Goal: Communication & Community: Ask a question

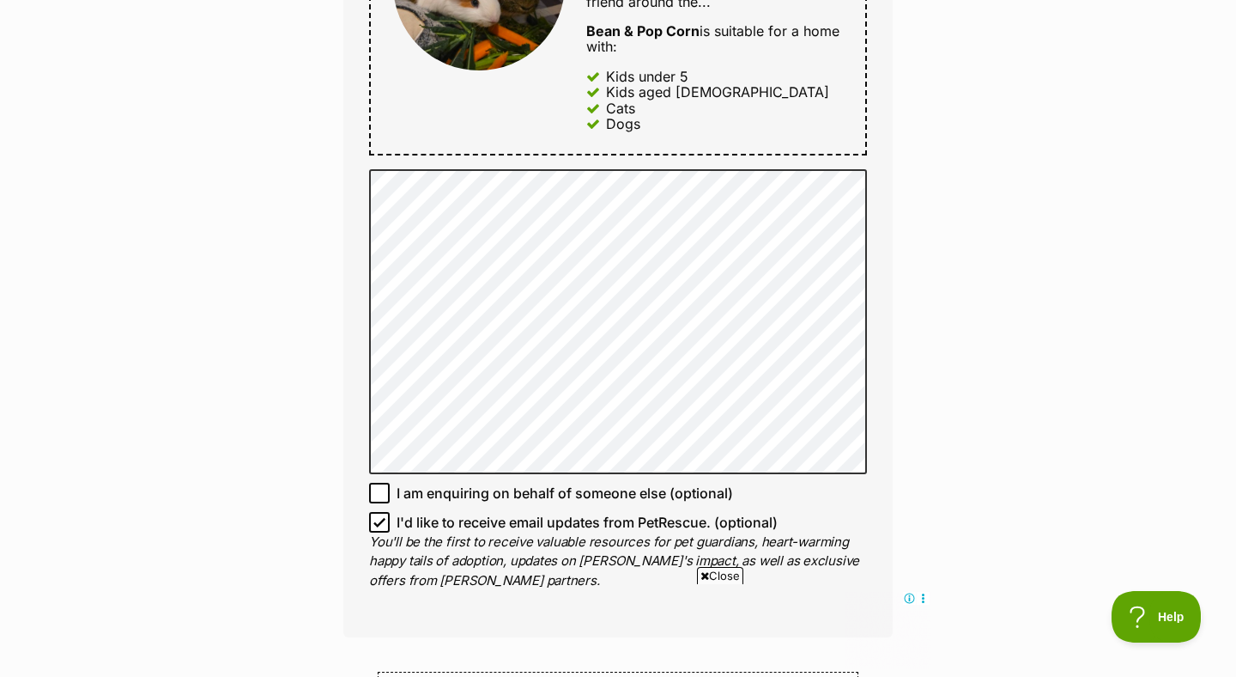
scroll to position [1061, 0]
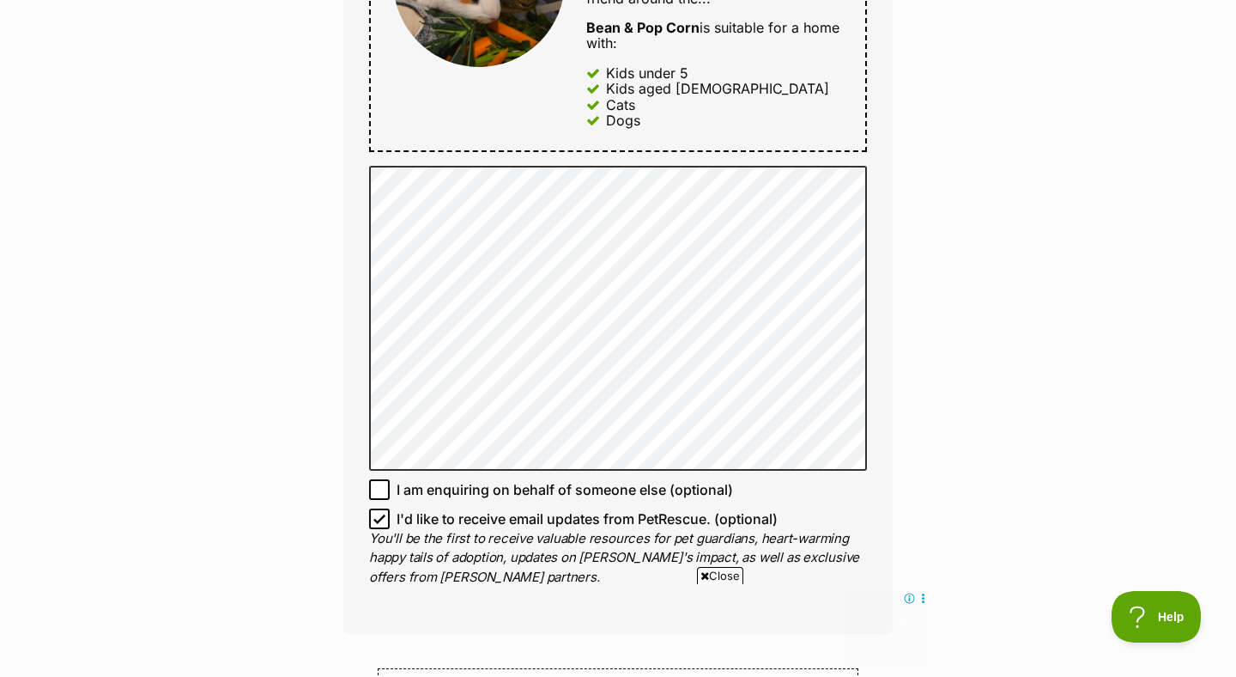
click at [381, 515] on icon at bounding box center [379, 519] width 10 height 8
click at [381, 508] on input "I'd like to receive email updates from PetRescue. (optional)" at bounding box center [379, 518] width 21 height 21
checkbox input "false"
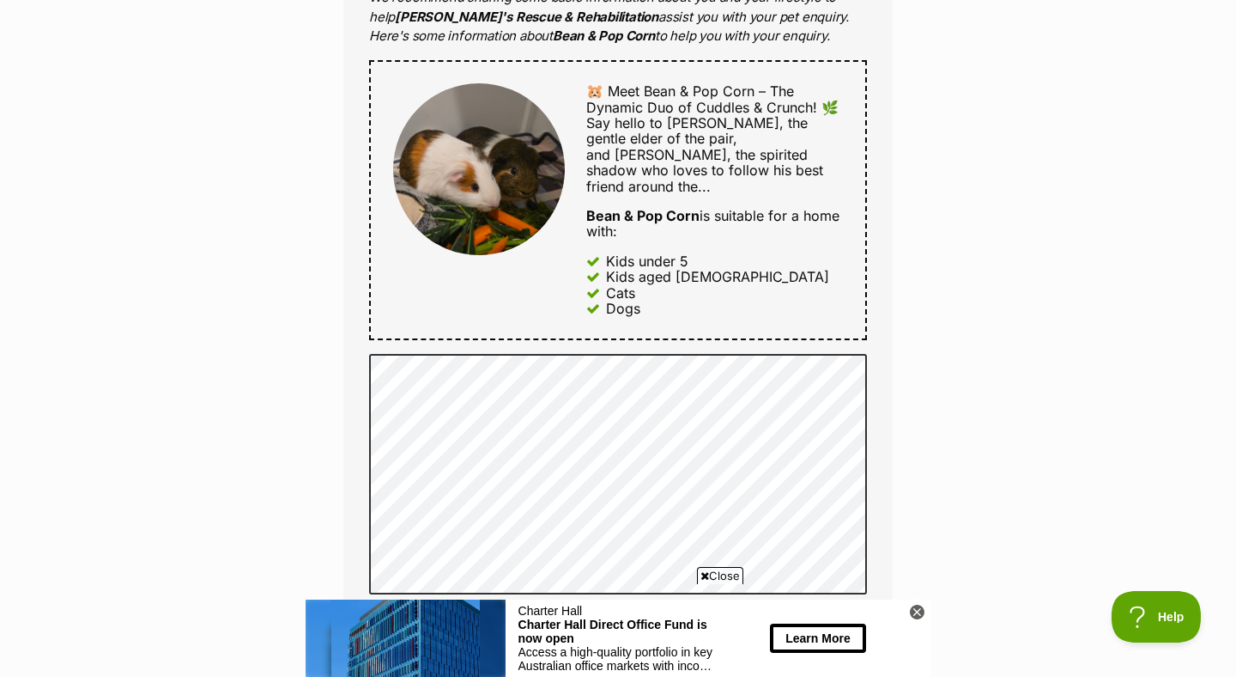
scroll to position [0, 0]
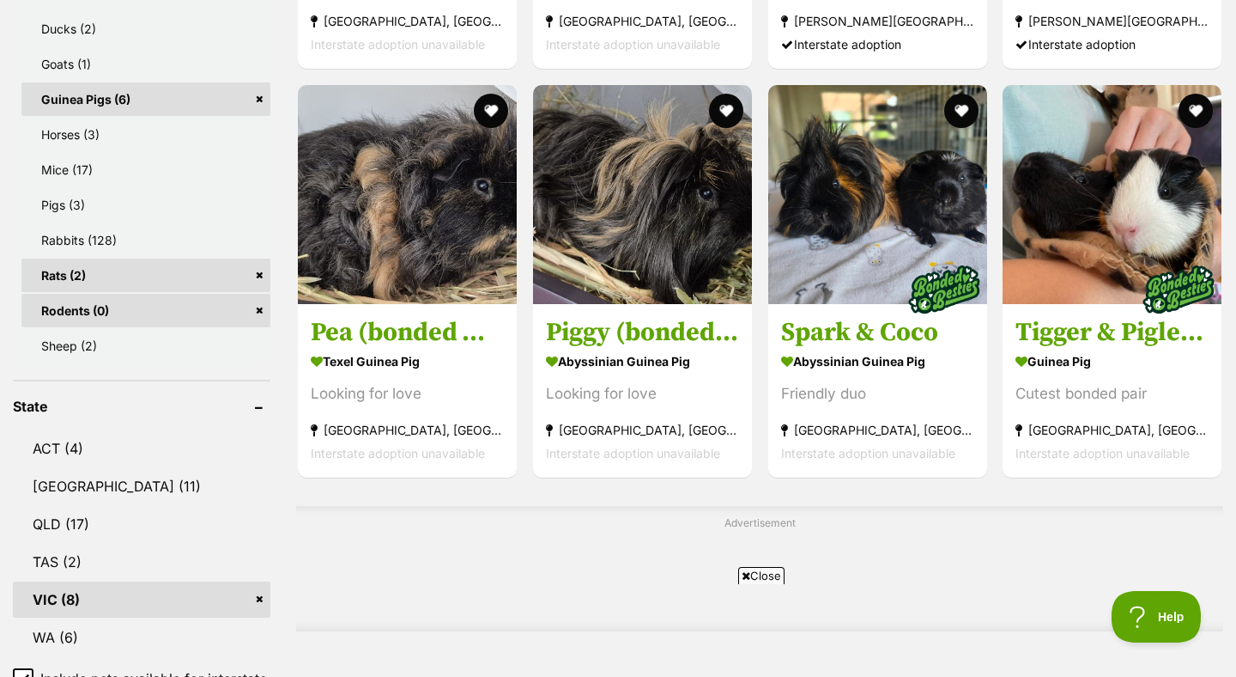
click at [261, 82] on link "Guinea Pigs (6)" at bounding box center [145, 98] width 249 height 33
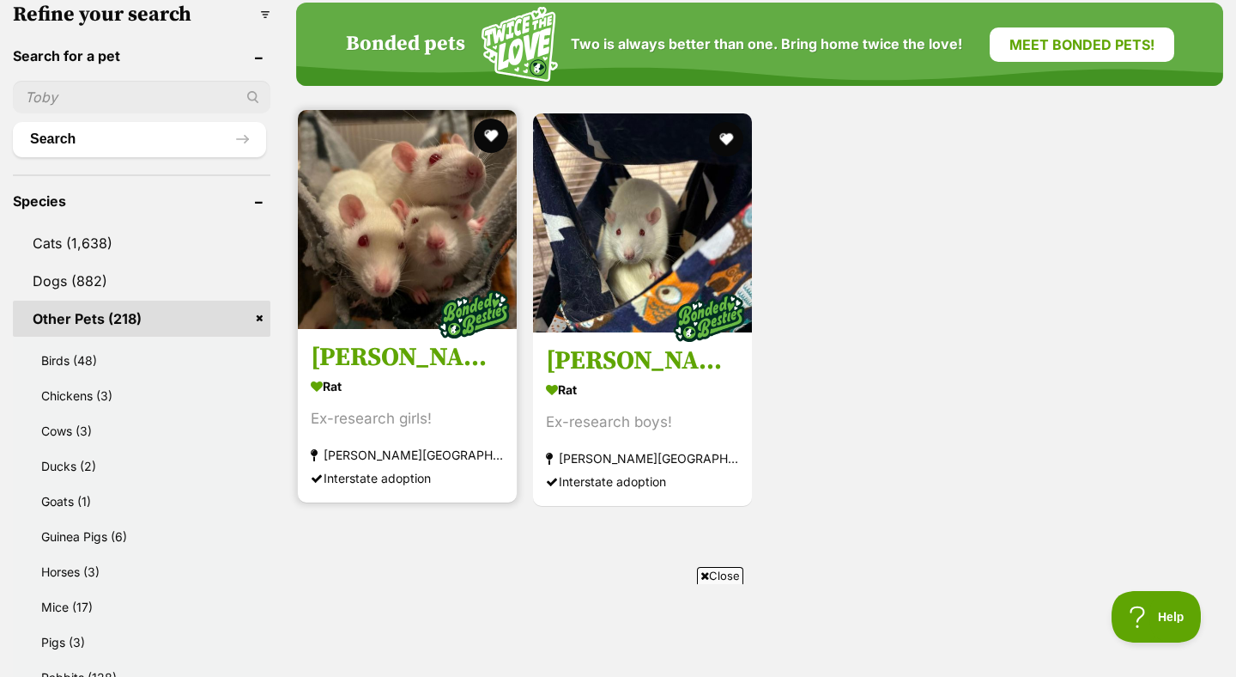
click at [438, 264] on img at bounding box center [407, 219] width 219 height 219
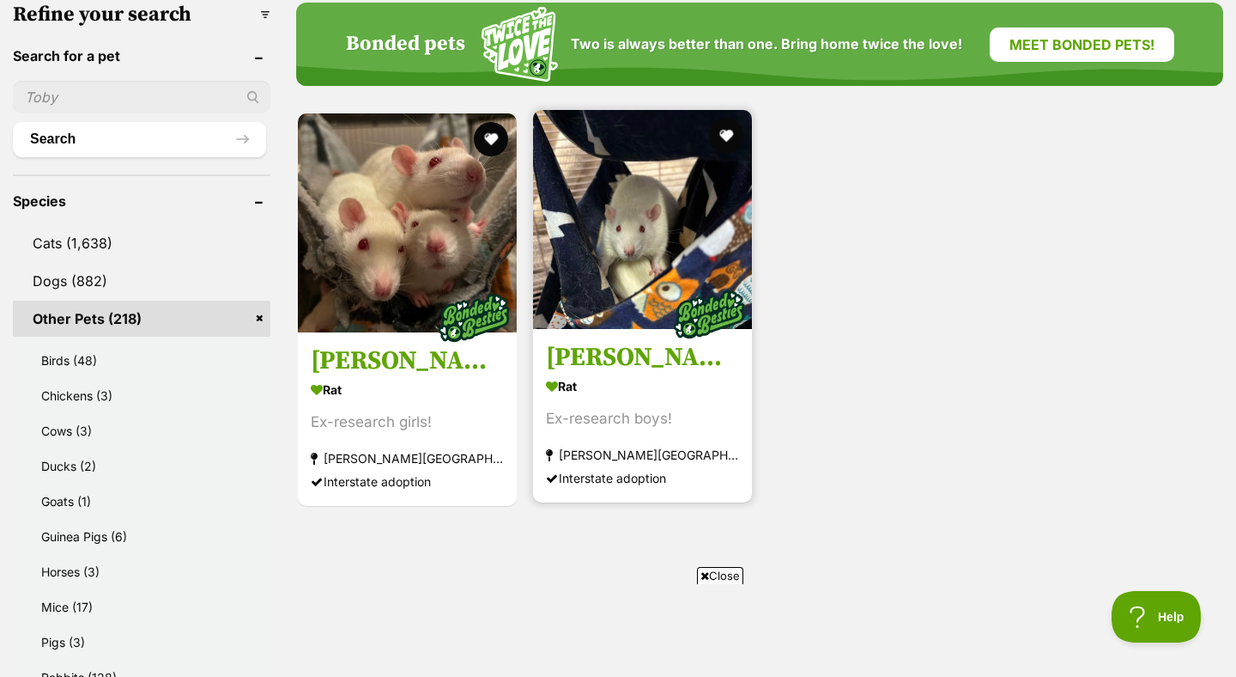
click at [642, 190] on img at bounding box center [642, 219] width 219 height 219
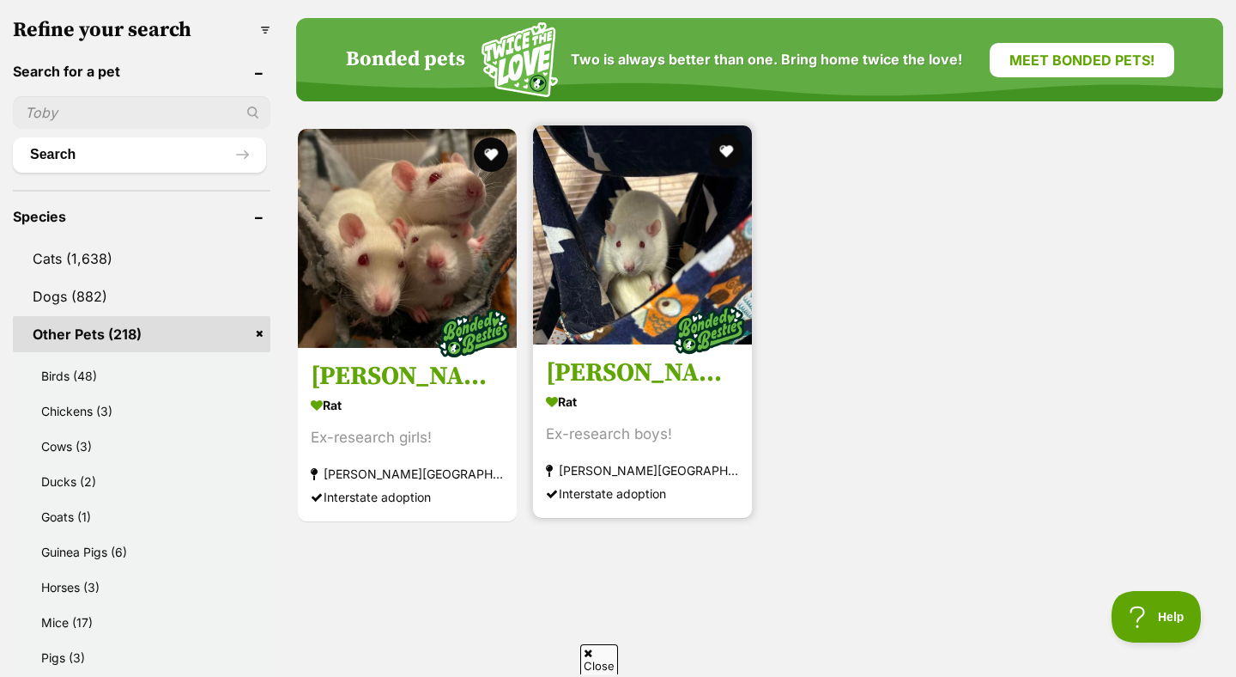
click at [669, 248] on img at bounding box center [642, 234] width 219 height 219
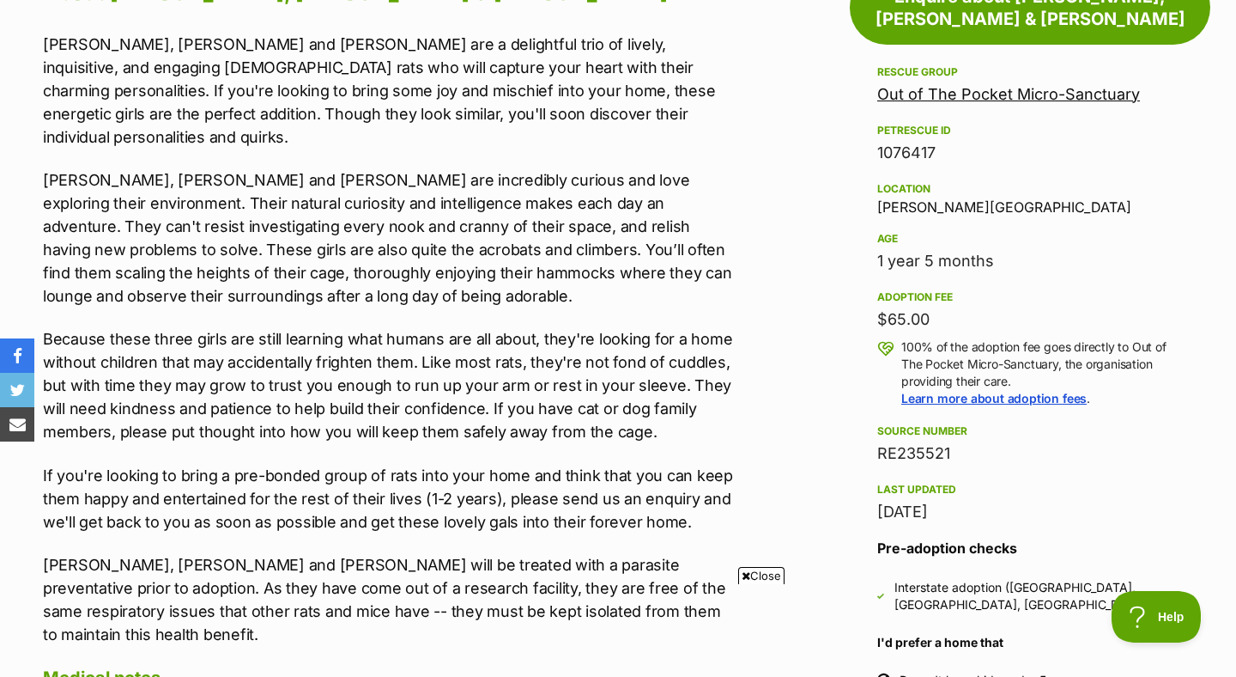
scroll to position [1031, 0]
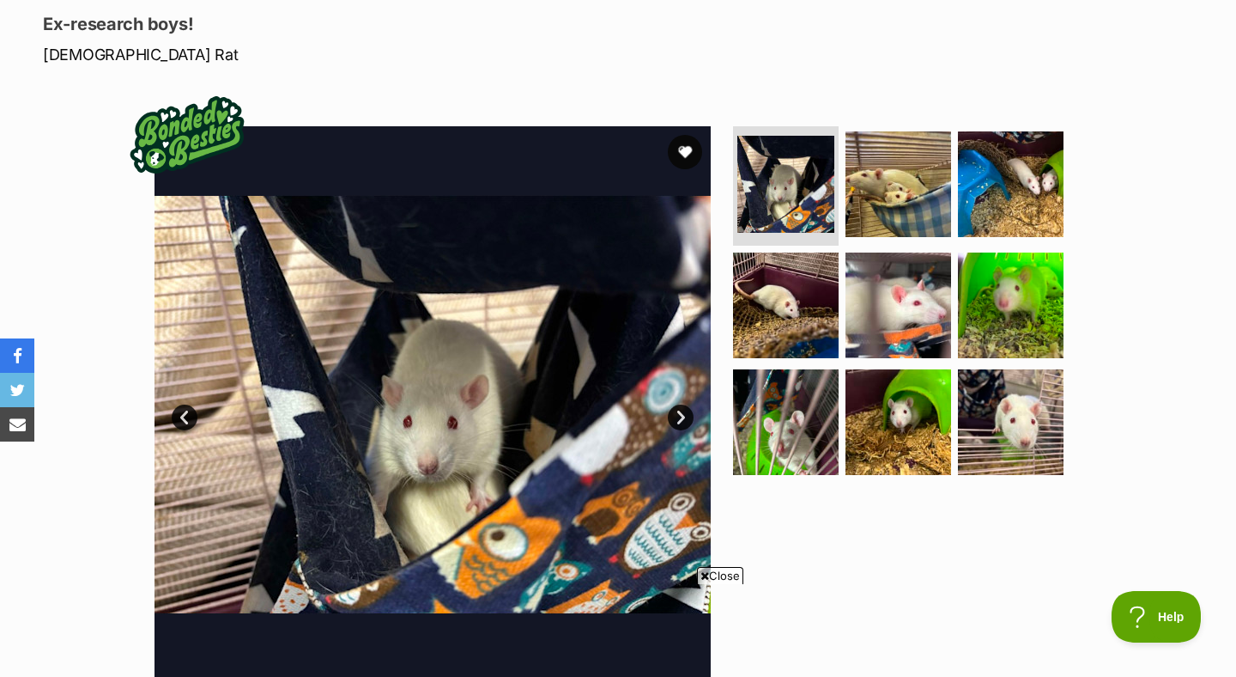
scroll to position [282, 0]
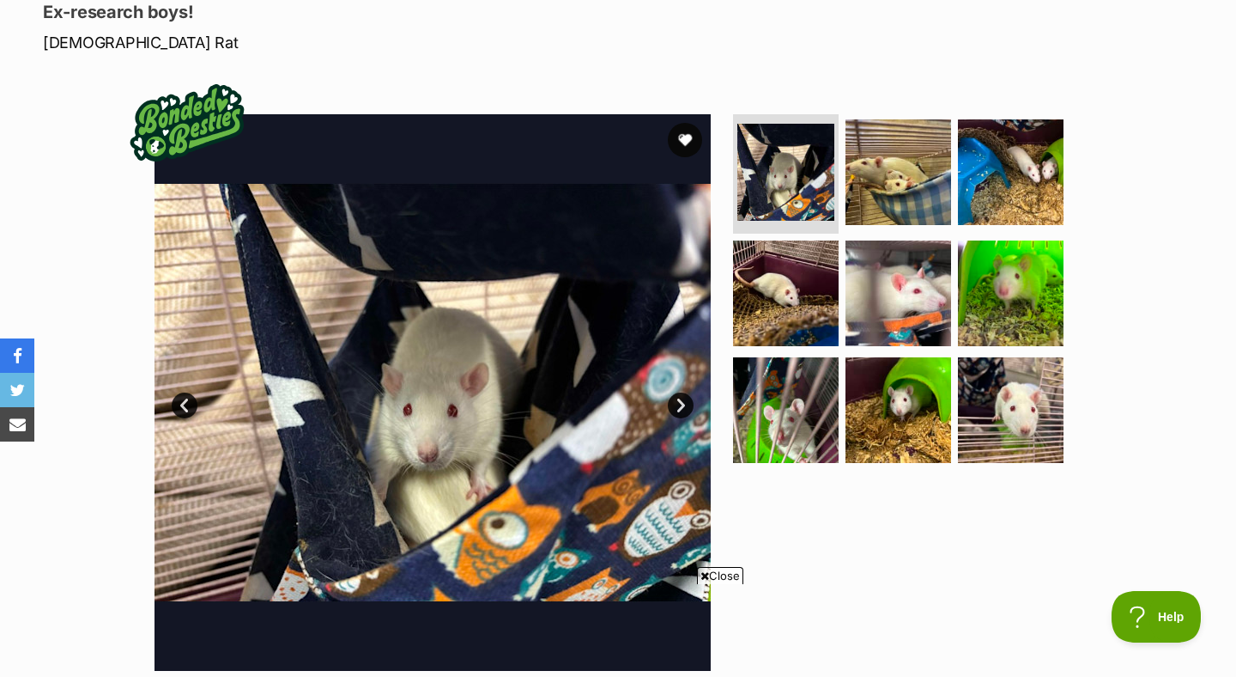
click at [703, 571] on icon at bounding box center [705, 575] width 9 height 11
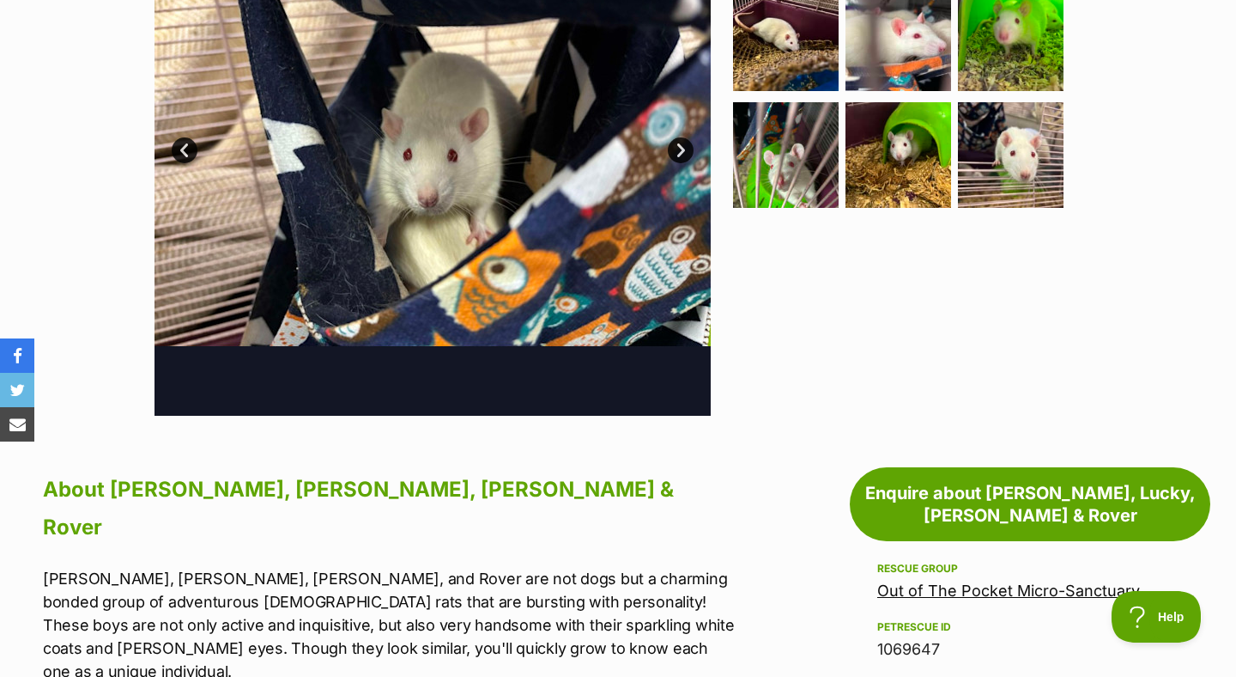
scroll to position [539, 0]
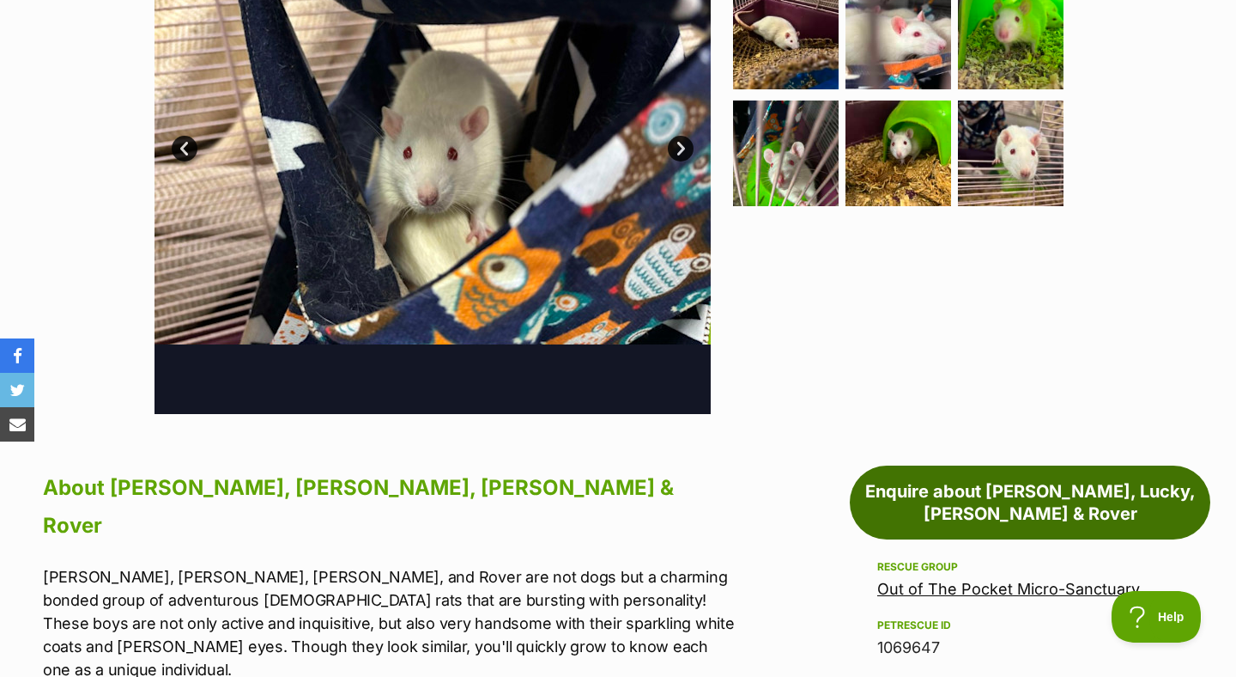
click at [963, 475] on link "Enquire about [PERSON_NAME], Lucky, [PERSON_NAME] & Rover" at bounding box center [1030, 502] width 361 height 74
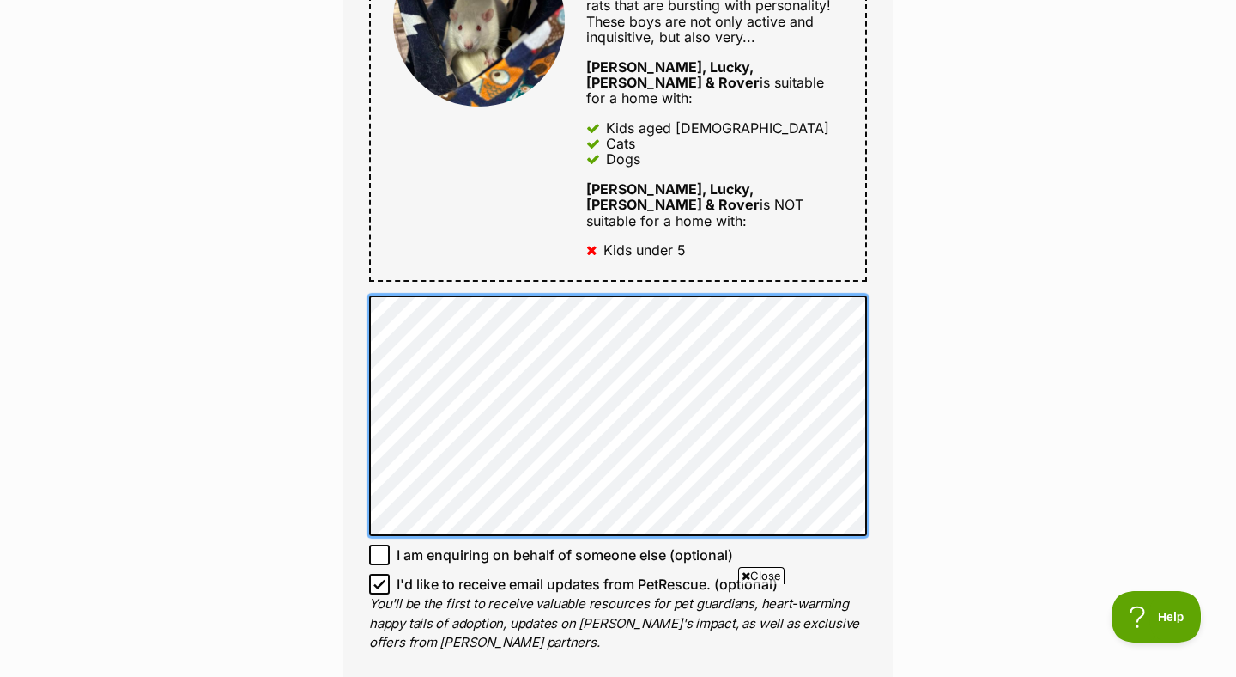
scroll to position [1080, 0]
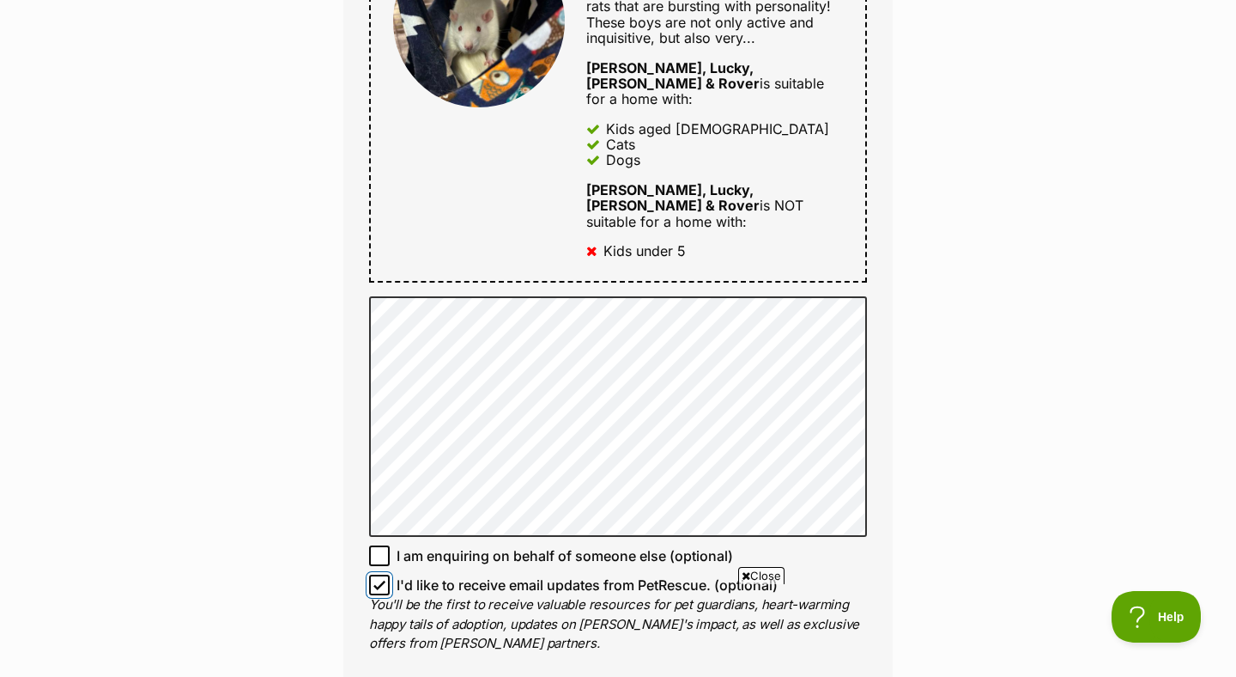
click at [383, 574] on input "I'd like to receive email updates from PetRescue. (optional)" at bounding box center [379, 584] width 21 height 21
checkbox input "false"
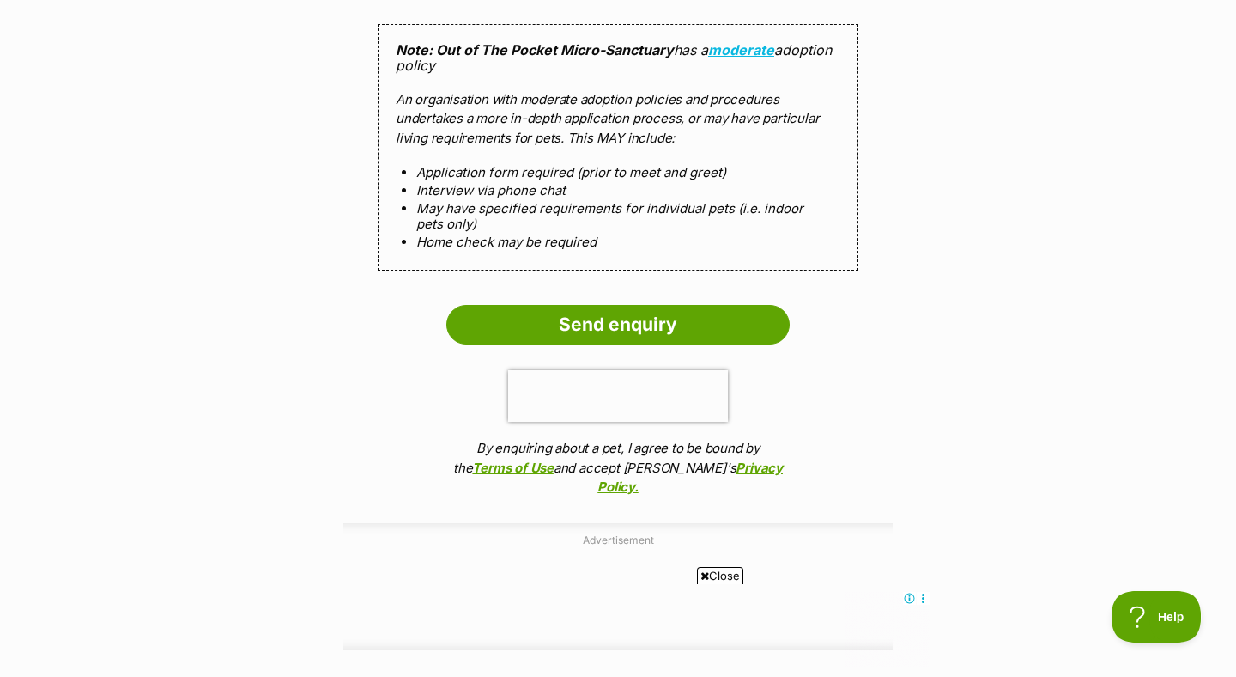
scroll to position [1873, 0]
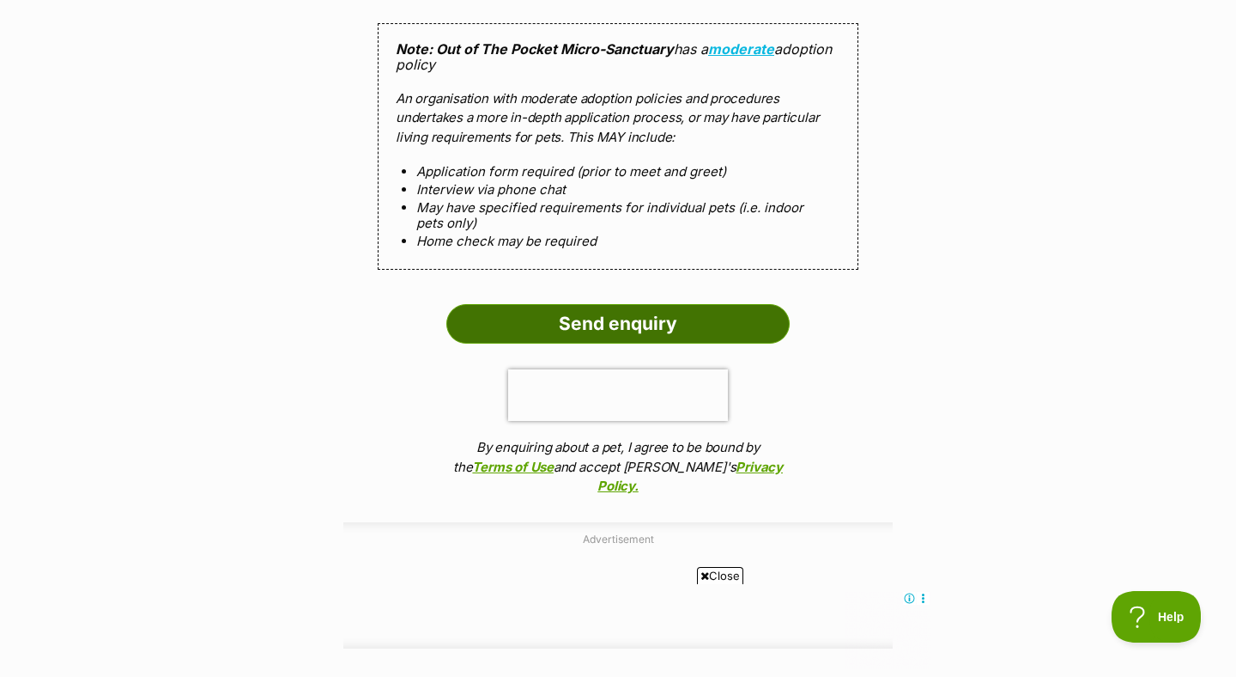
click at [629, 304] on input "Send enquiry" at bounding box center [617, 323] width 343 height 39
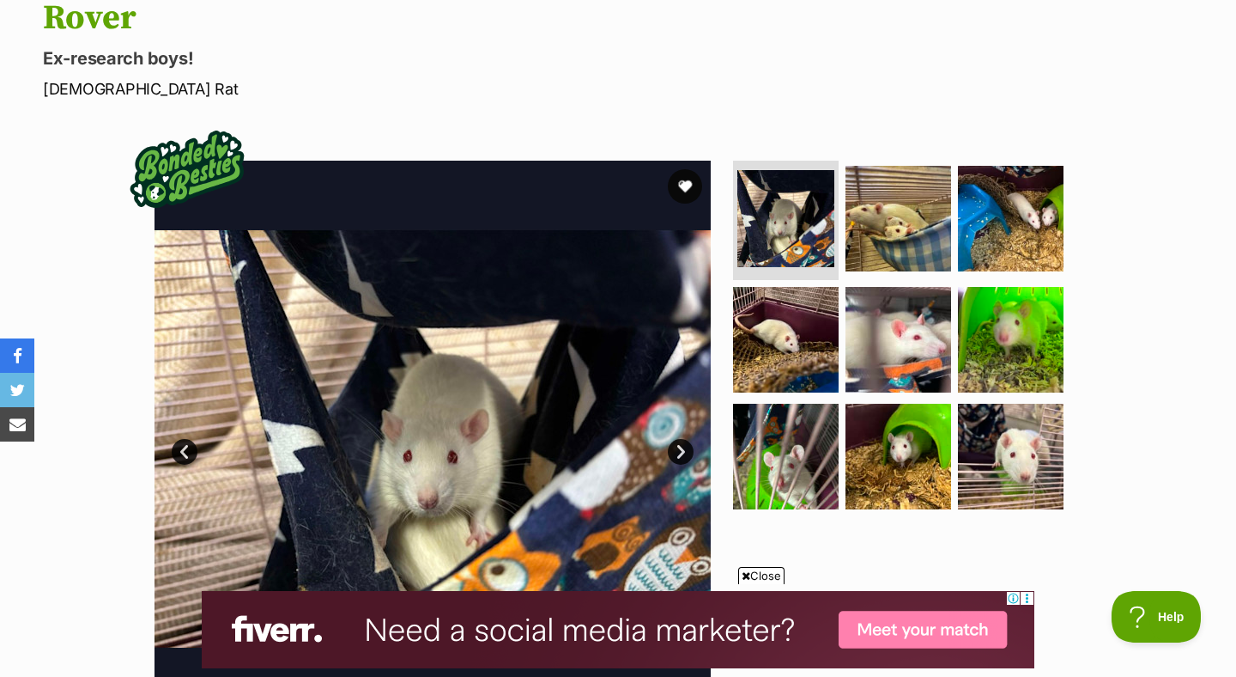
scroll to position [495, 0]
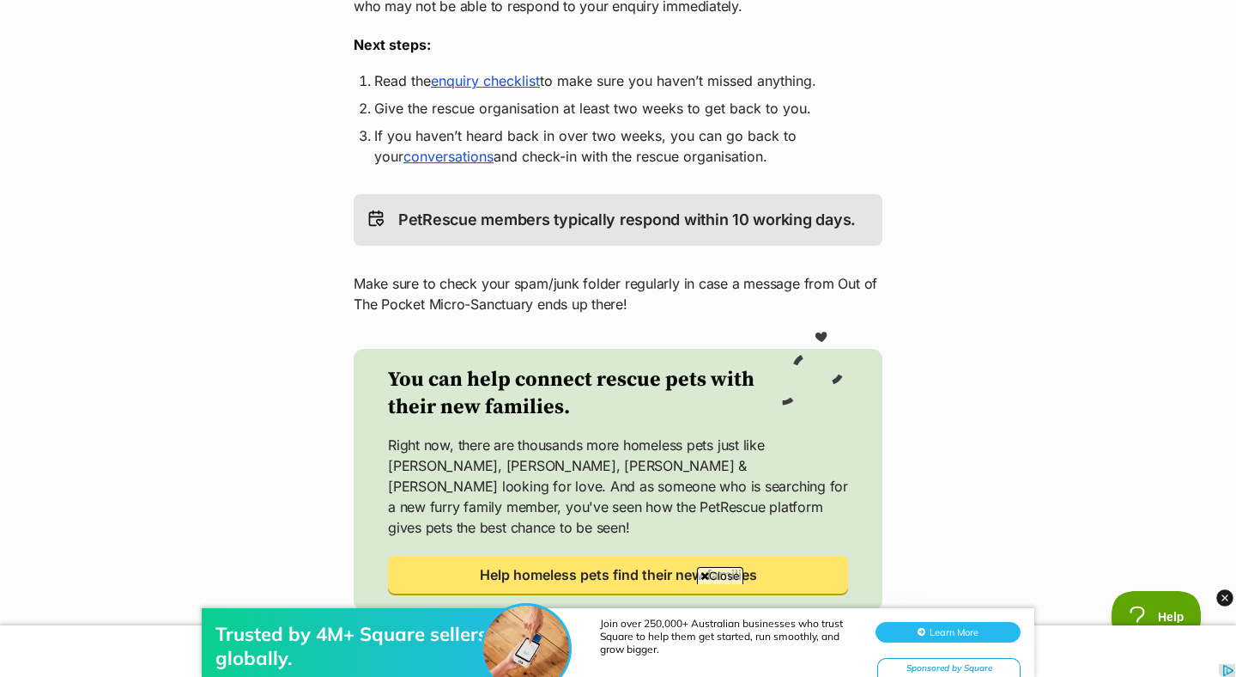
scroll to position [531, 0]
